Goal: Use online tool/utility: Utilize a website feature to perform a specific function

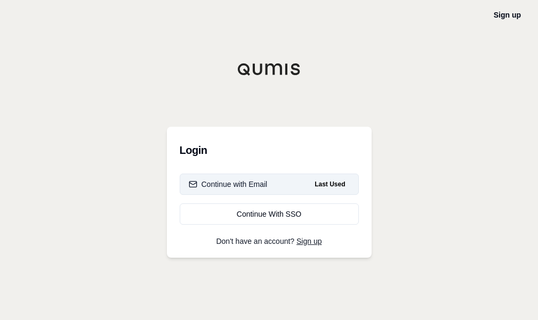
click at [281, 191] on button "Continue with Email Last Used" at bounding box center [269, 184] width 179 height 21
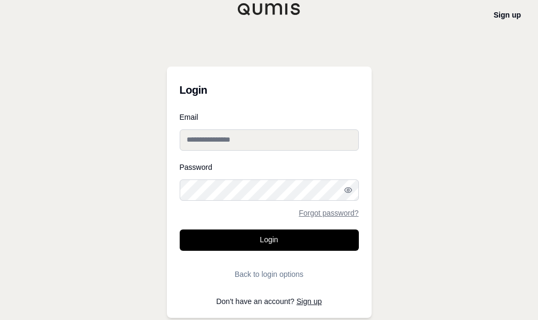
type input "**********"
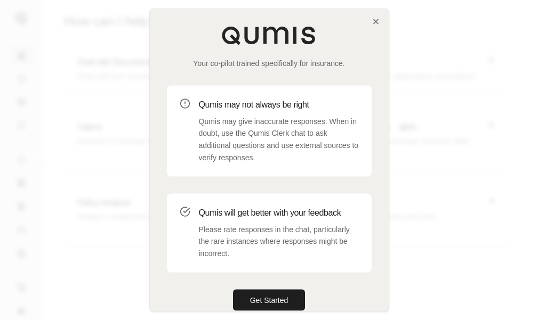
click at [267, 288] on div "Your co-pilot trained specifically for insurance. Qumis may not always be right…" at bounding box center [269, 168] width 239 height 319
click at [282, 293] on button "Get Started" at bounding box center [269, 299] width 73 height 21
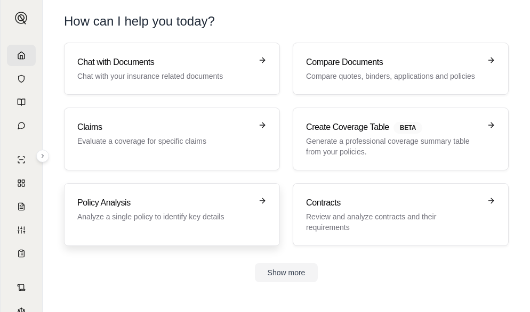
click at [192, 219] on p "Analyze a single policy to identify key details" at bounding box center [164, 217] width 174 height 11
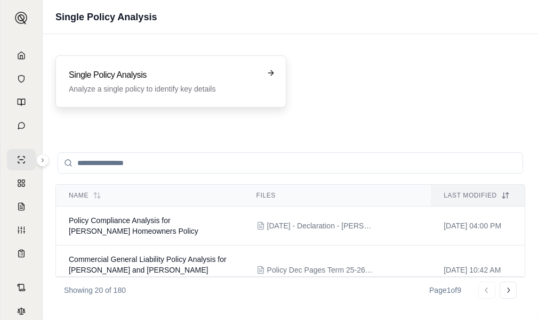
click at [164, 95] on div "Single Policy Analysis Analyze a single policy to identify key details" at bounding box center [170, 81] width 231 height 52
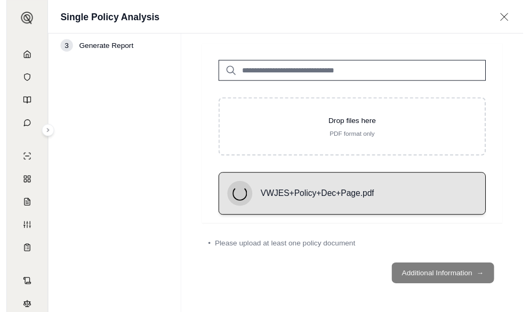
scroll to position [30, 0]
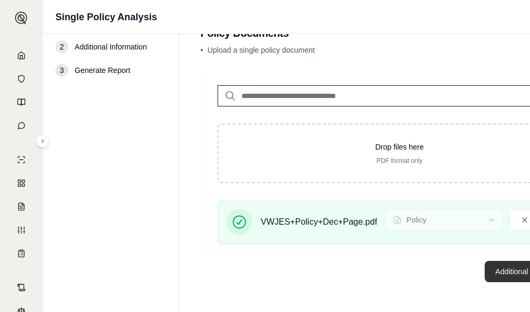
click at [506, 267] on button "Additional Information →" at bounding box center [537, 271] width 105 height 21
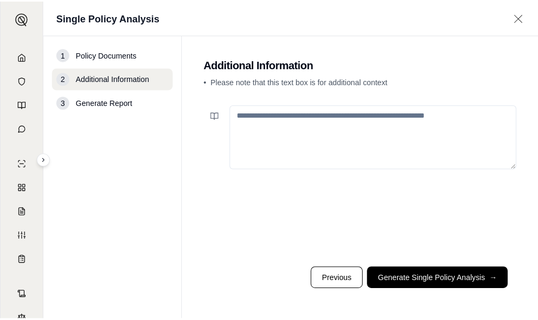
scroll to position [0, 0]
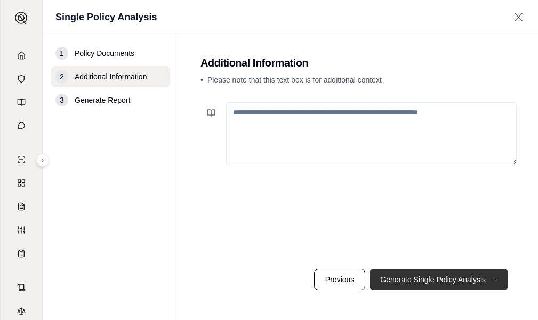
click at [448, 270] on button "Generate Single Policy Analysis →" at bounding box center [438, 279] width 139 height 21
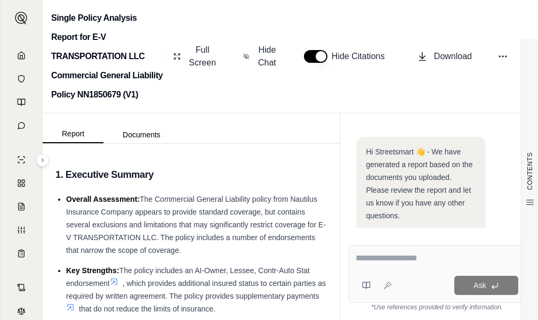
scroll to position [164, 0]
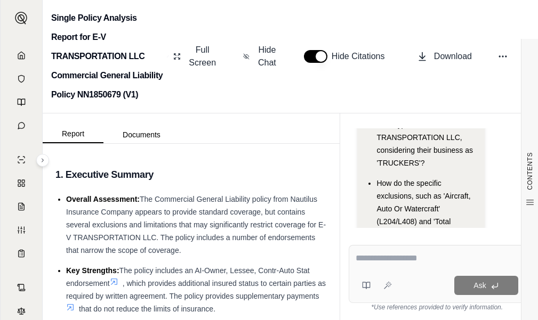
click at [391, 260] on textarea at bounding box center [437, 258] width 163 height 13
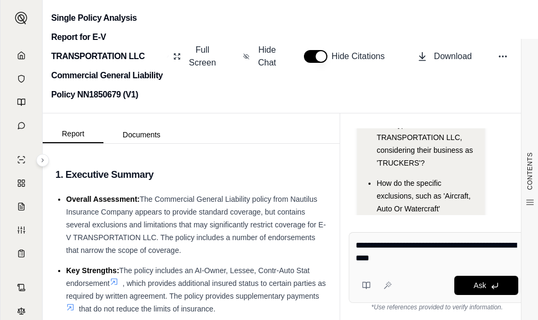
type textarea "**********"
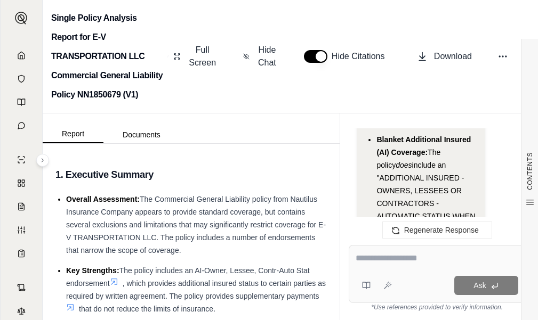
scroll to position [2300, 0]
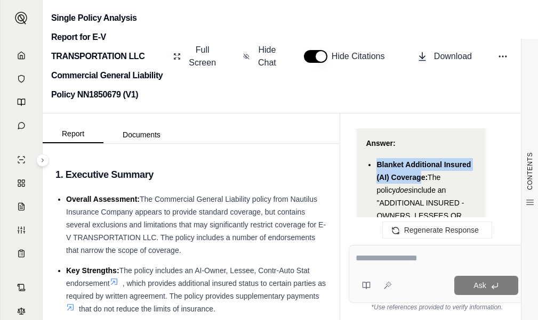
drag, startPoint x: 379, startPoint y: 164, endPoint x: 422, endPoint y: 171, distance: 43.2
click at [422, 171] on li "Blanket Additional Insured (AI) Coverage: The policy does include an "ADDITIONA…" at bounding box center [426, 324] width 100 height 333
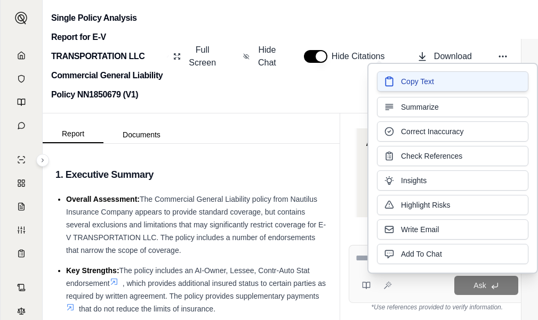
click at [429, 87] on button "Copy Text" at bounding box center [452, 81] width 151 height 20
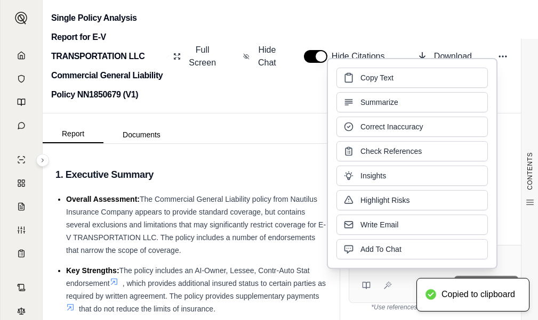
click at [317, 130] on div "Report Documents" at bounding box center [191, 129] width 297 height 30
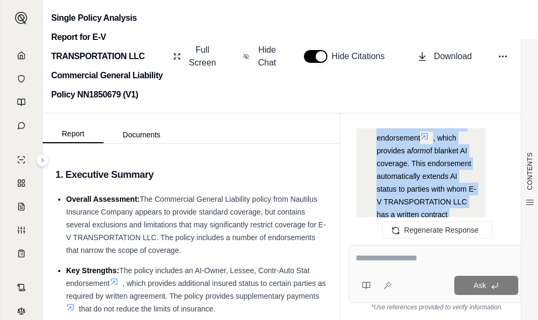
scroll to position [2513, 0]
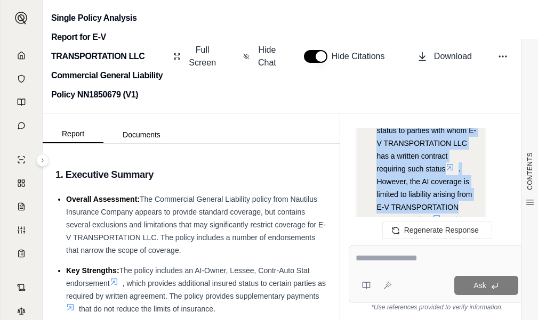
copy li "Blanket Additional Insured (AI) Coverage: The policy does include an "ADDITIONA…"
drag, startPoint x: 379, startPoint y: 165, endPoint x: 461, endPoint y: 203, distance: 90.2
click at [461, 203] on li "Blanket Additional Insured (AI) Coverage: The policy does include an "ADDITIONA…" at bounding box center [426, 111] width 100 height 333
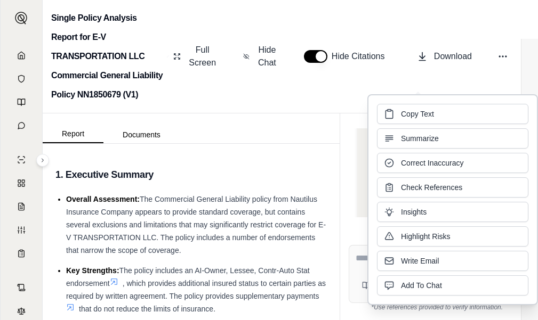
click at [355, 178] on div "Hi Streetsmart 👋 - We have generated a report based on the documents you upload…" at bounding box center [437, 178] width 176 height 100
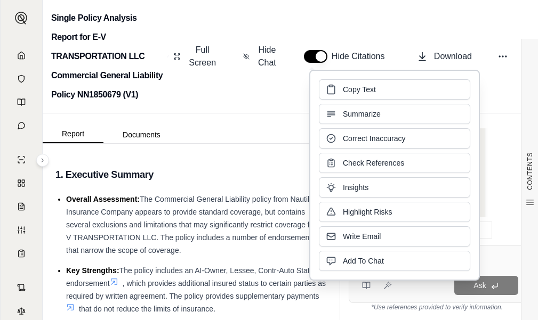
click at [279, 139] on div "Report Documents" at bounding box center [191, 129] width 297 height 30
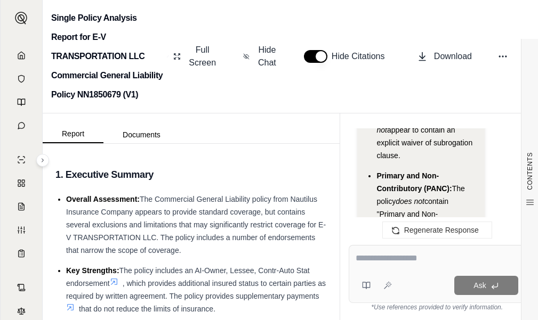
scroll to position [2727, 0]
